Goal: Information Seeking & Learning: Compare options

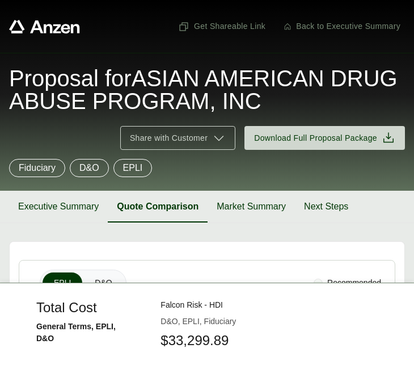
scroll to position [254, 0]
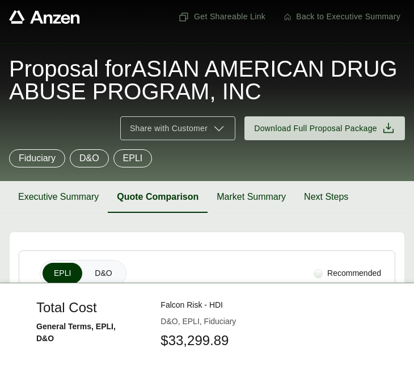
scroll to position [0, 0]
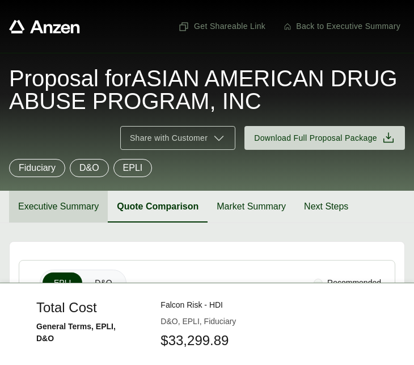
click at [75, 201] on button "Executive Summary" at bounding box center [58, 207] width 99 height 32
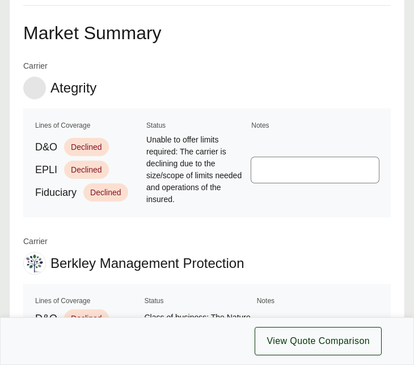
scroll to position [965, 0]
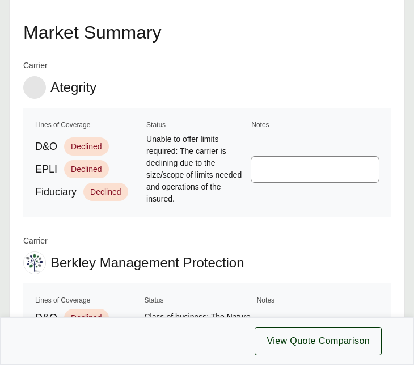
click at [223, 351] on footer "View Quote Comparison" at bounding box center [207, 341] width 414 height 48
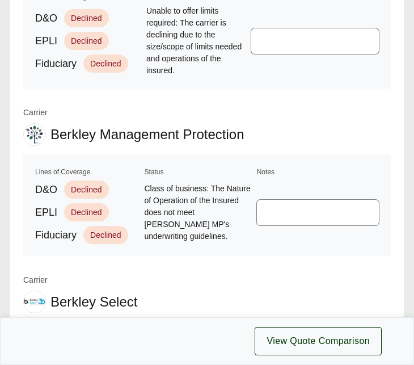
scroll to position [1135, 0]
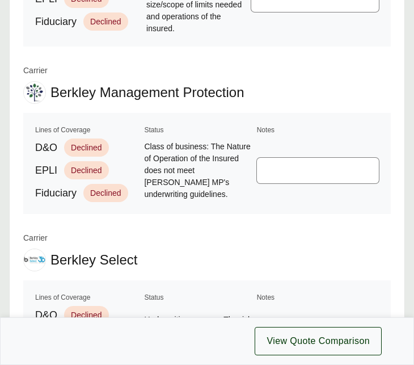
click at [205, 169] on span "Class of business: The Nature of Operation of the Insured does not meet [PERSON…" at bounding box center [198, 171] width 109 height 60
click at [180, 210] on table "Lines of Coverage Status Notes D&O Declined EPLI Declined Fiduciary Declined Cl…" at bounding box center [207, 163] width 368 height 101
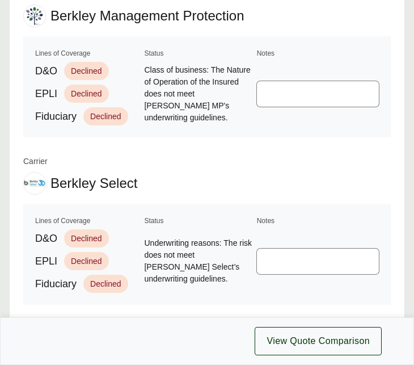
scroll to position [1192, 0]
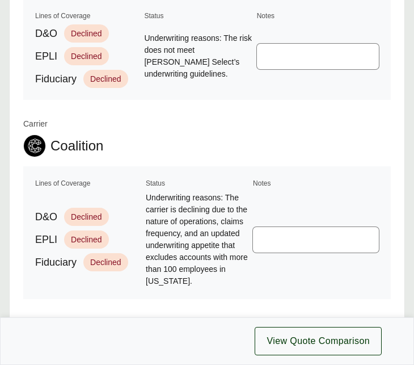
scroll to position [1419, 0]
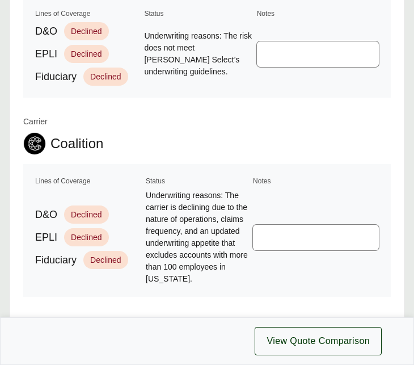
click at [243, 214] on span "Underwriting reasons: The carrier is declining due to the nature of operations,…" at bounding box center [198, 237] width 104 height 95
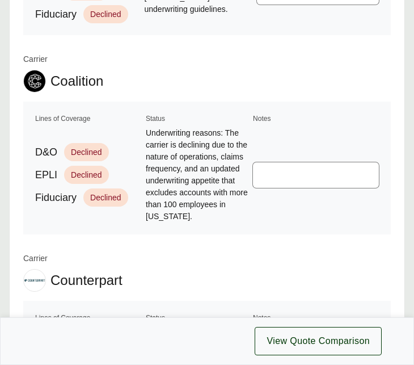
scroll to position [1589, 0]
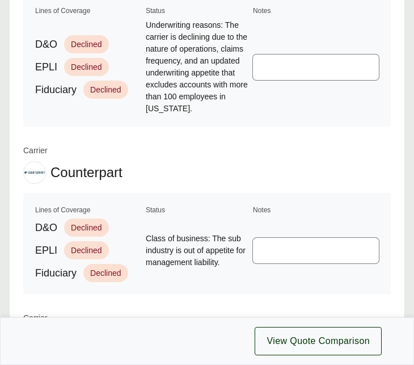
click at [167, 221] on td "Class of business: The sub industry is out of appetite for management liability." at bounding box center [197, 250] width 105 height 65
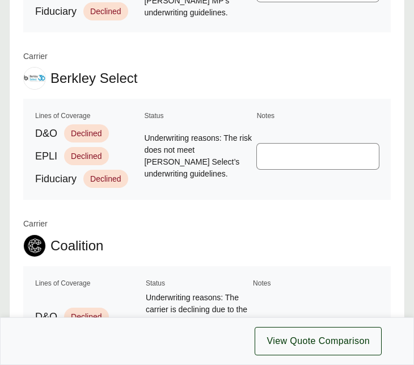
scroll to position [1362, 0]
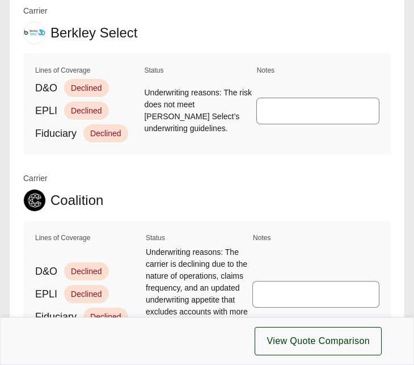
click at [151, 351] on footer "View Quote Comparison" at bounding box center [207, 341] width 414 height 48
